Goal: Information Seeking & Learning: Learn about a topic

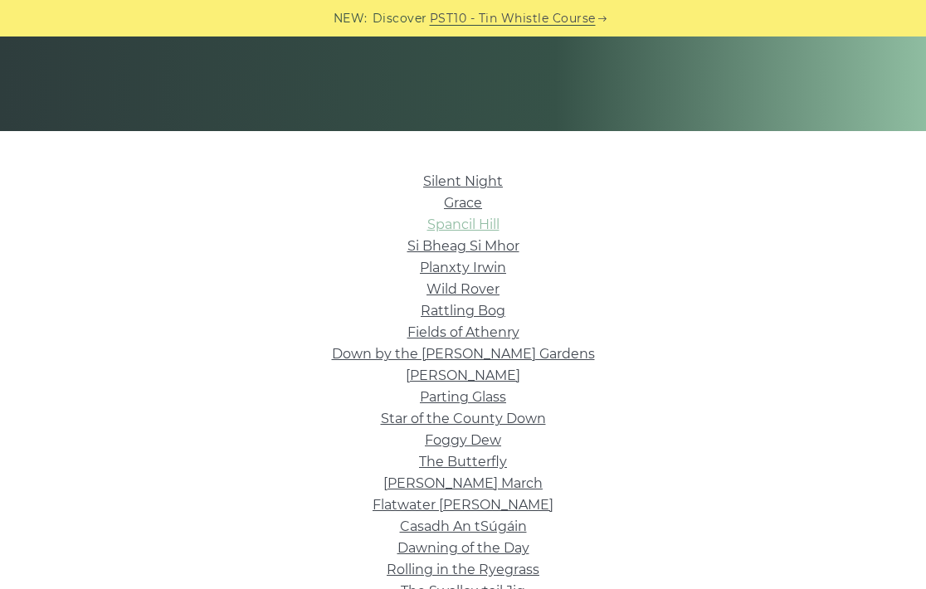
scroll to position [306, 0]
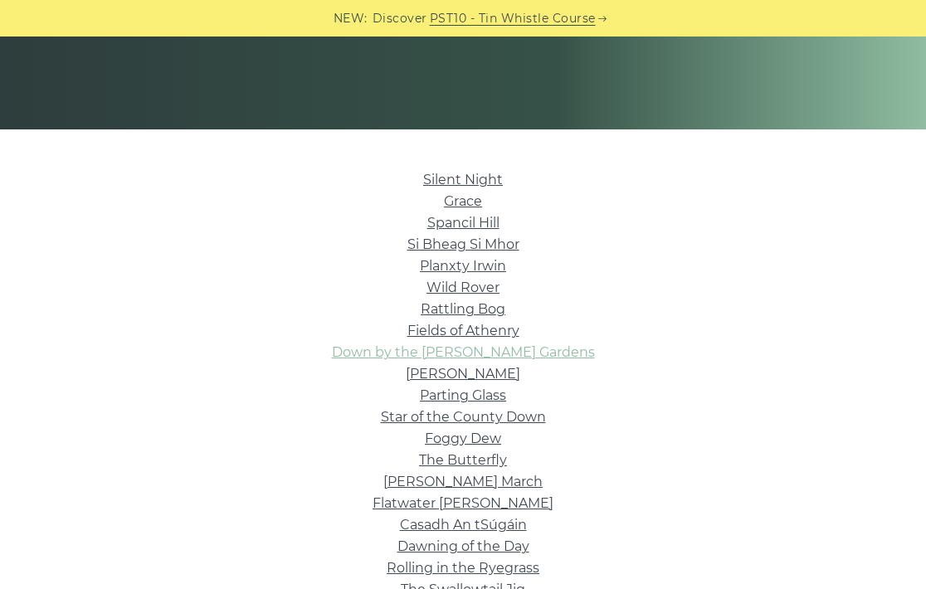
click at [452, 349] on link "Down by the [PERSON_NAME] Gardens" at bounding box center [463, 352] width 263 height 16
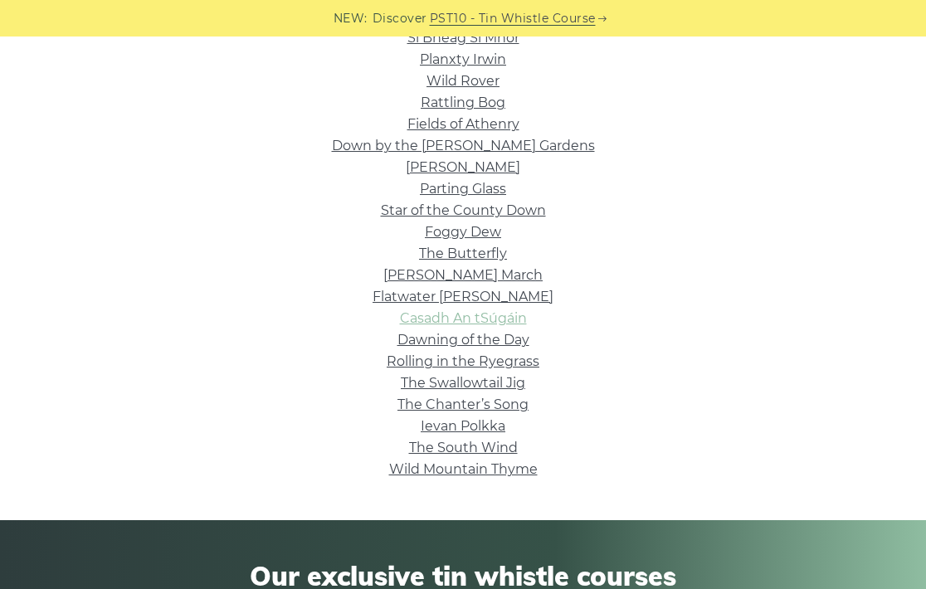
scroll to position [511, 0]
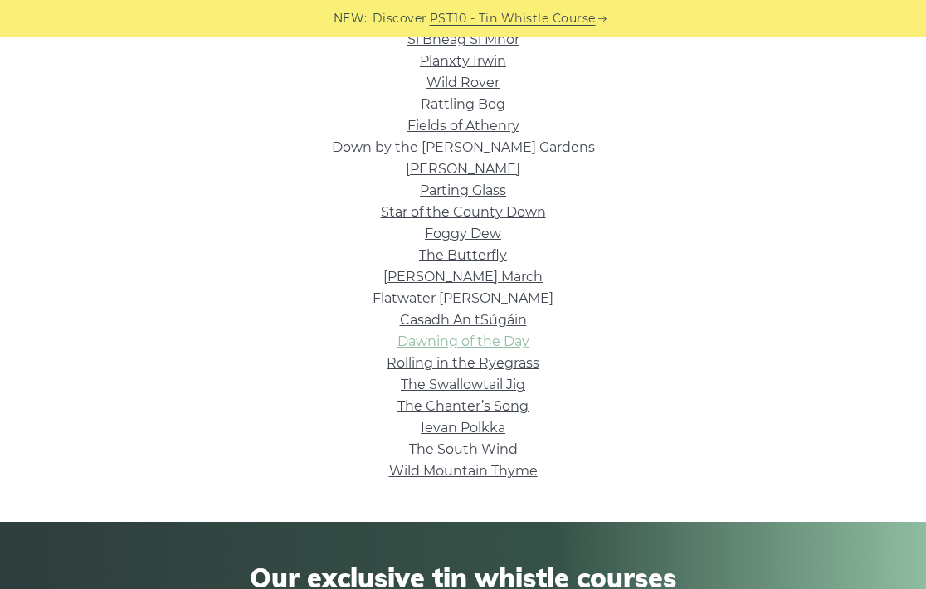
click at [446, 345] on link "Dawning of the Day" at bounding box center [463, 342] width 132 height 16
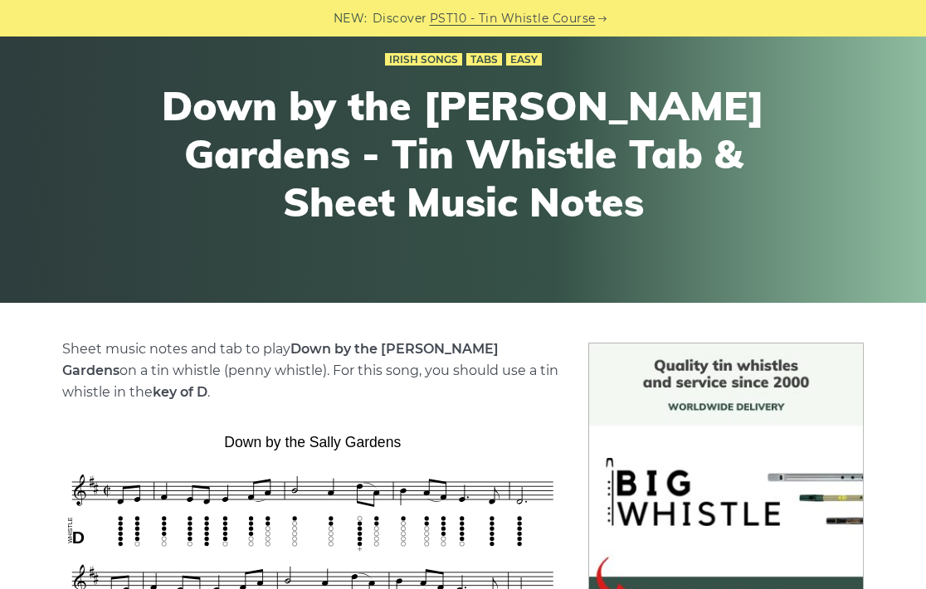
scroll to position [103, 0]
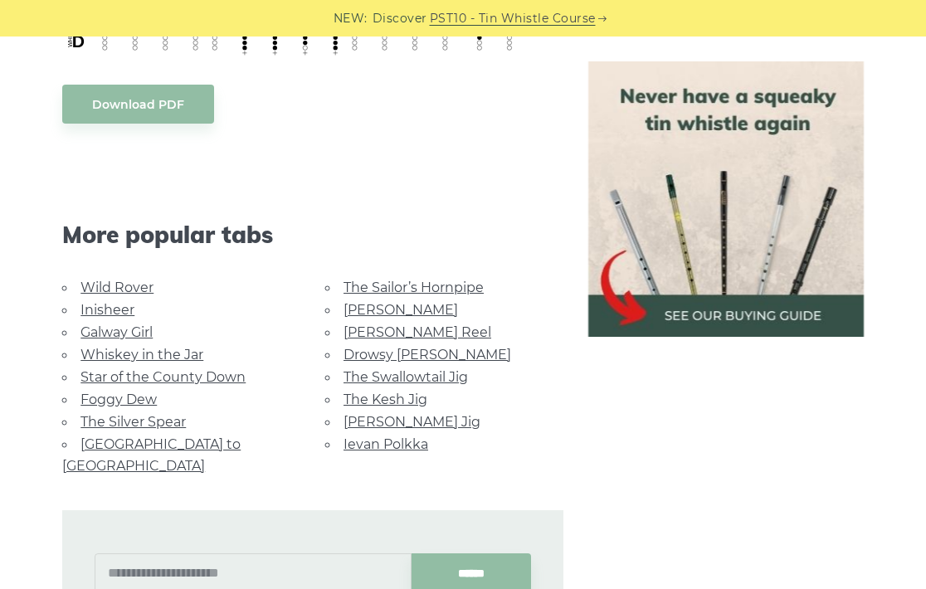
scroll to position [896, 0]
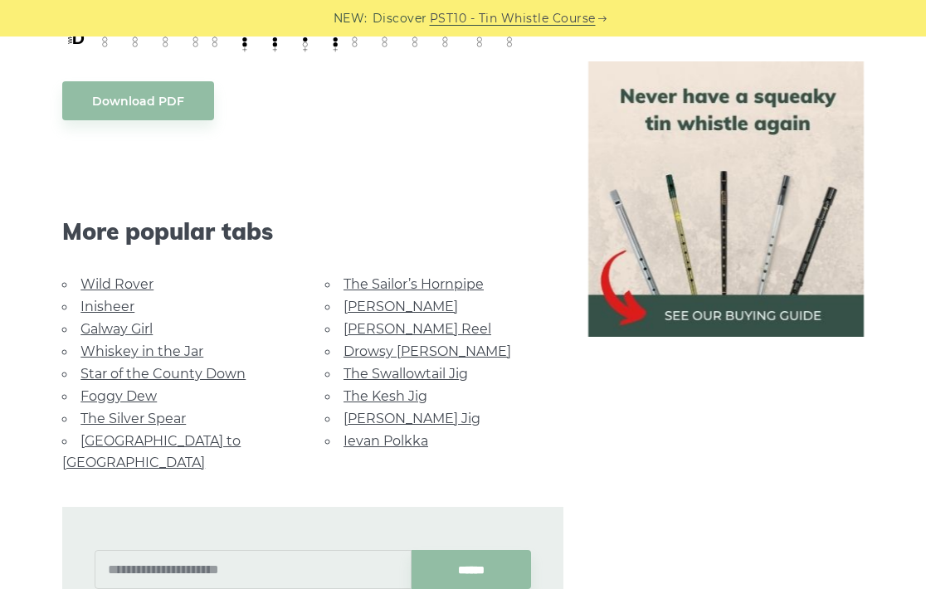
click at [120, 324] on link "Galway Girl" at bounding box center [116, 329] width 72 height 16
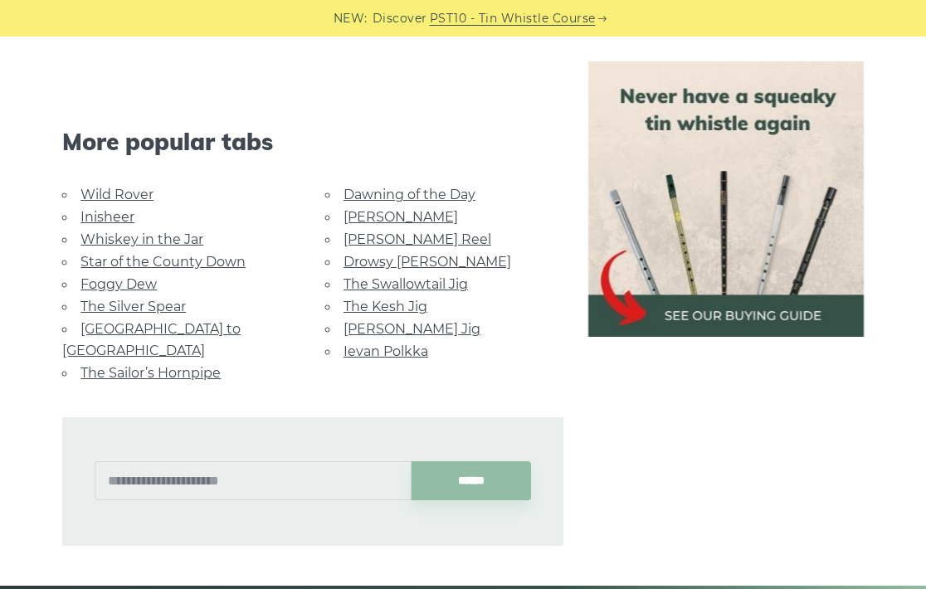
scroll to position [1177, 0]
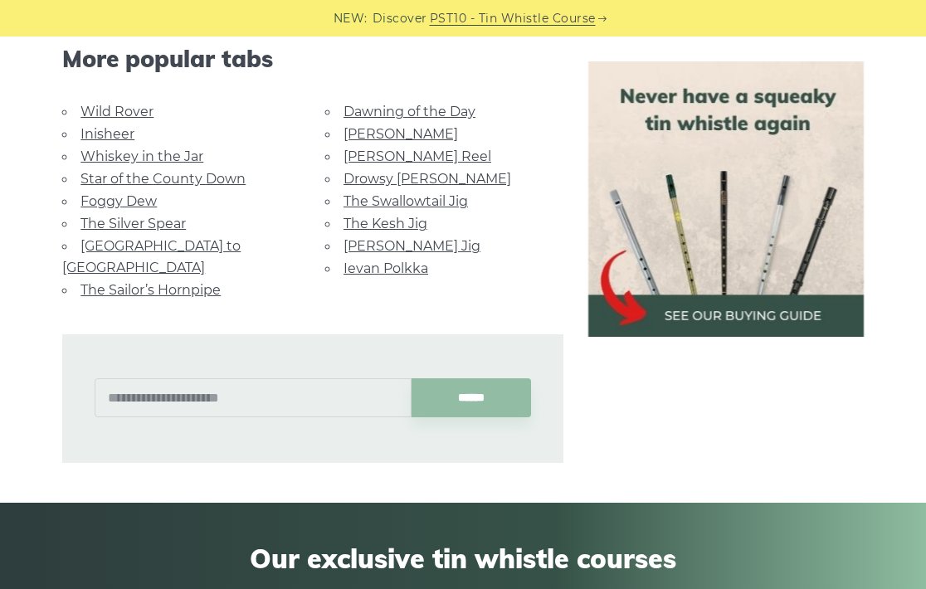
click at [116, 182] on link "Star of the County Down" at bounding box center [162, 179] width 165 height 16
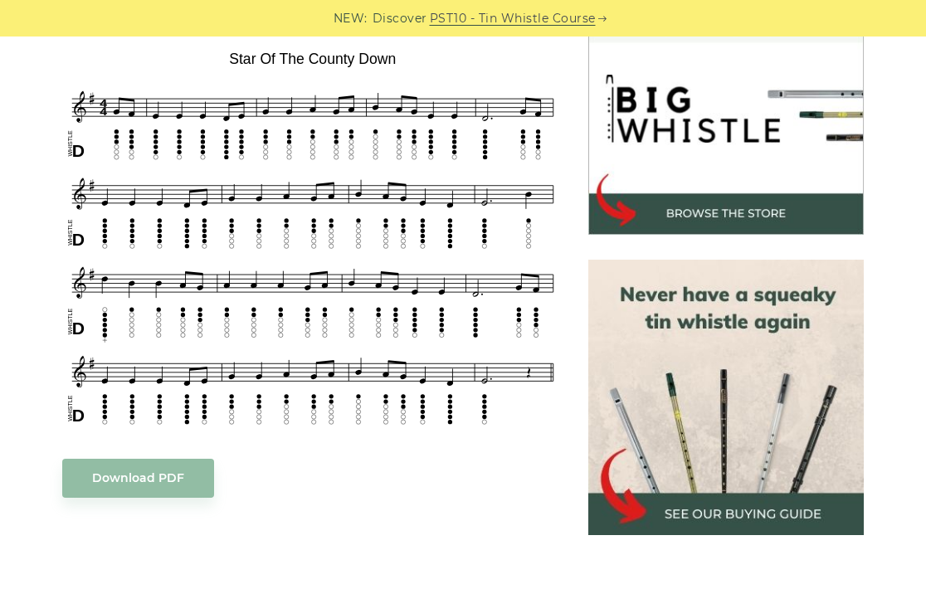
scroll to position [515, 0]
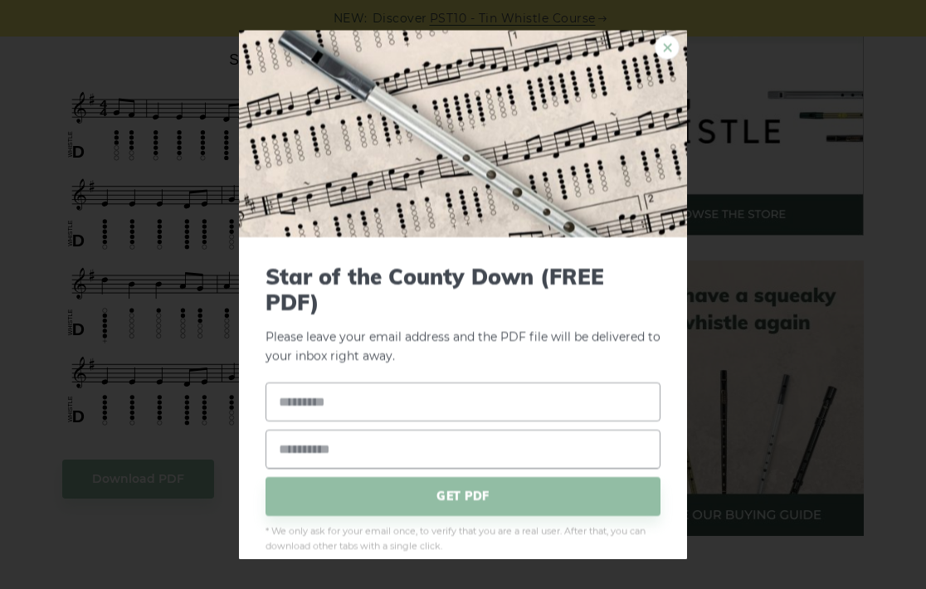
click at [666, 46] on link "×" at bounding box center [667, 47] width 25 height 25
